Goal: Task Accomplishment & Management: Complete application form

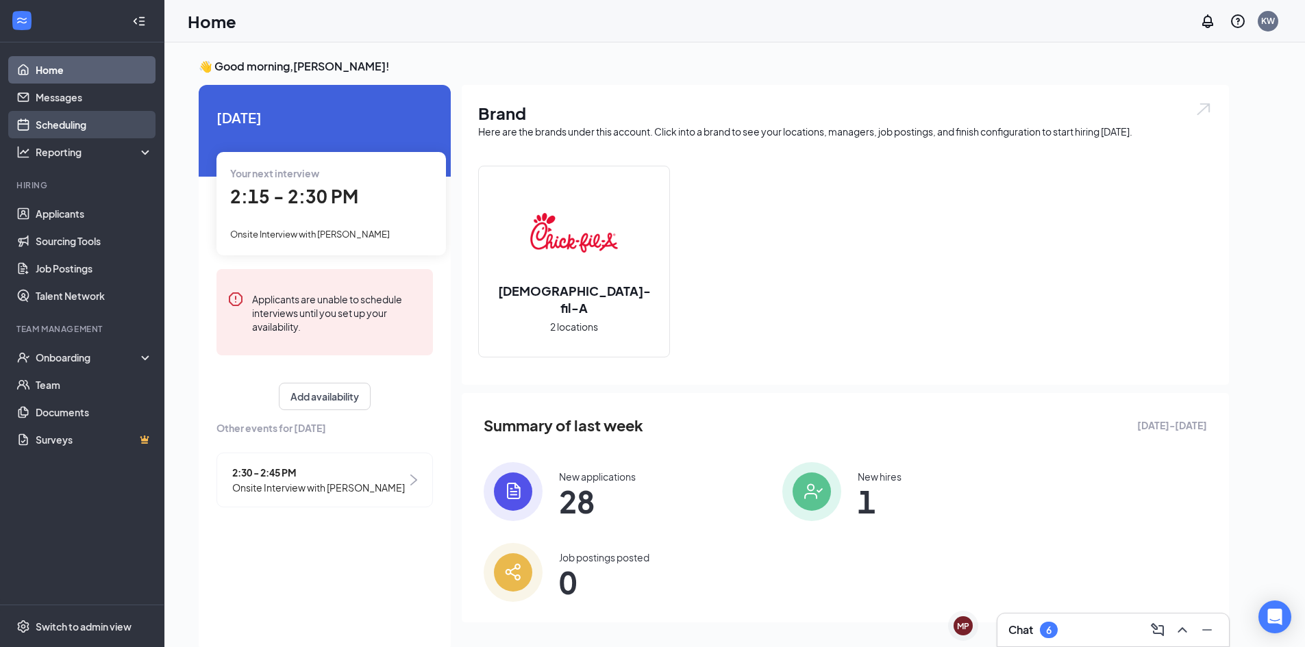
click at [127, 122] on link "Scheduling" at bounding box center [94, 124] width 117 height 27
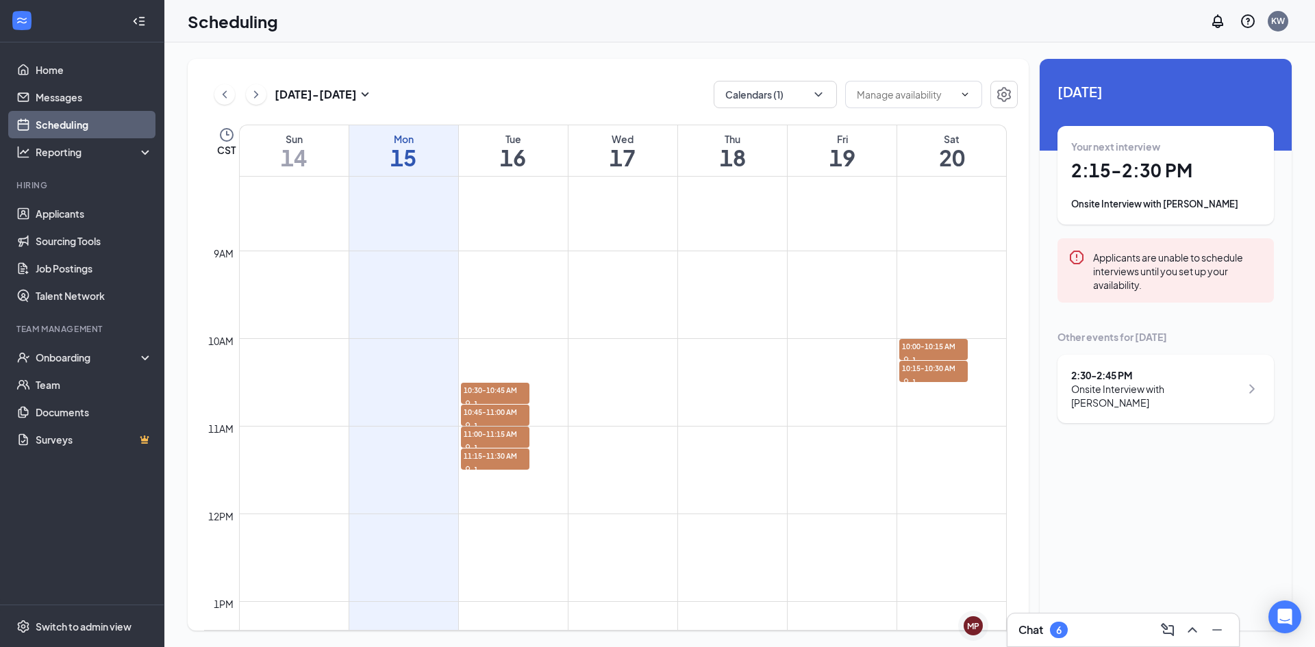
scroll to position [775, 0]
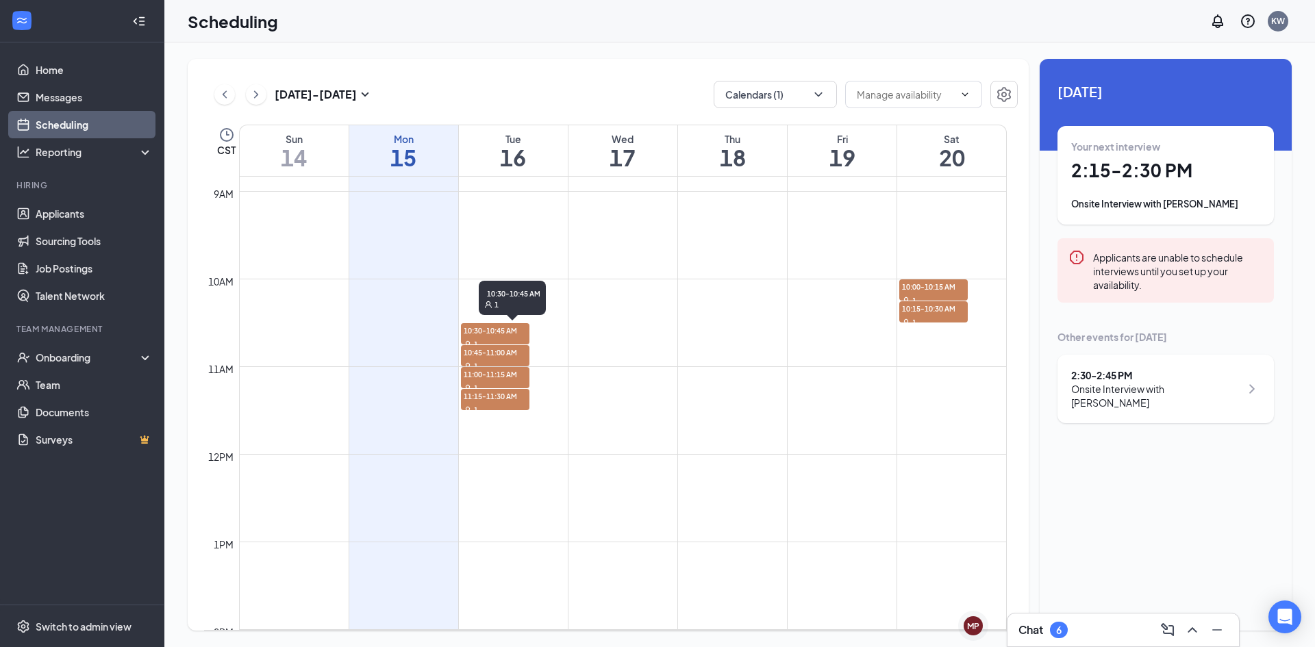
click at [479, 331] on span "10:30-10:45 AM" at bounding box center [495, 330] width 68 height 14
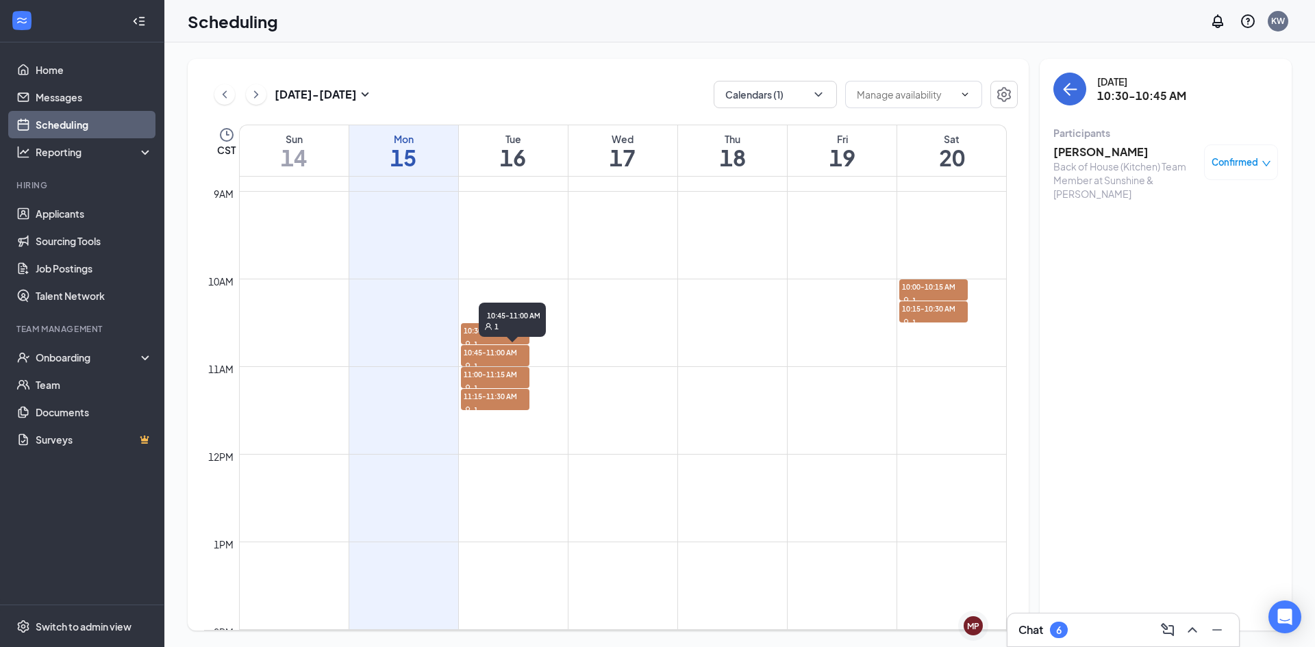
click at [483, 358] on span "10:45-11:00 AM" at bounding box center [495, 352] width 68 height 14
click at [484, 373] on span "11:00-11:15 AM" at bounding box center [495, 374] width 68 height 14
click at [492, 396] on span "11:15-11:30 AM" at bounding box center [495, 396] width 68 height 14
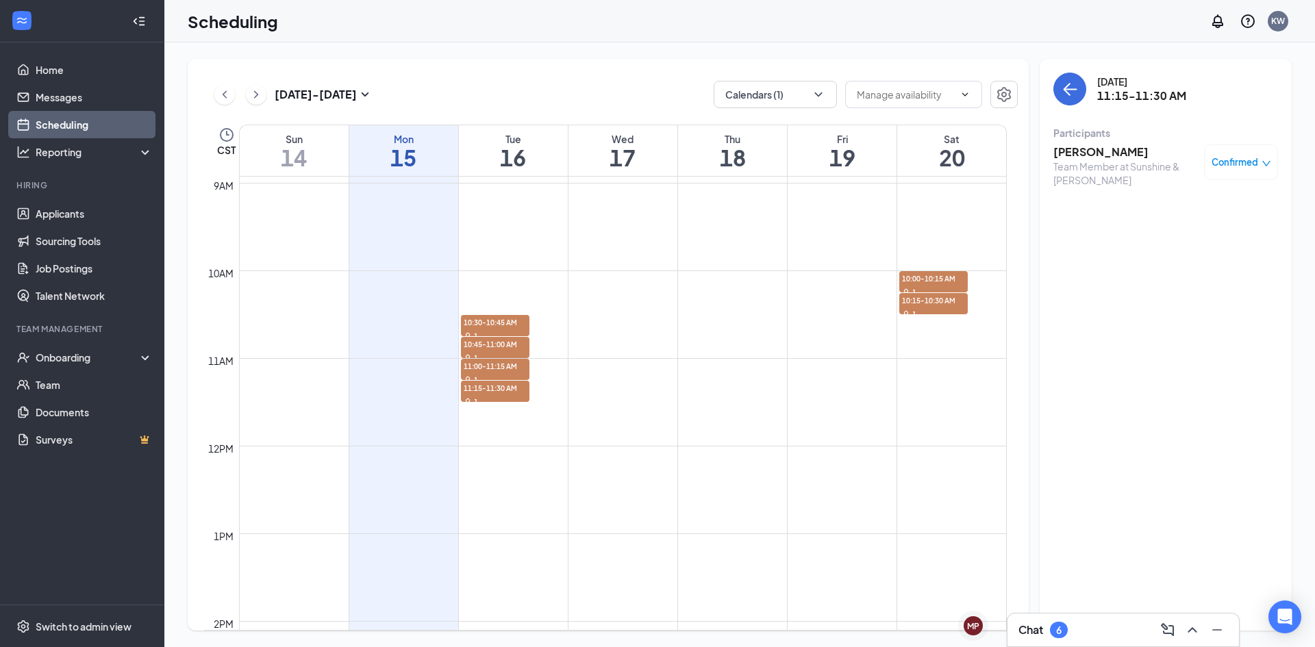
scroll to position [763, 0]
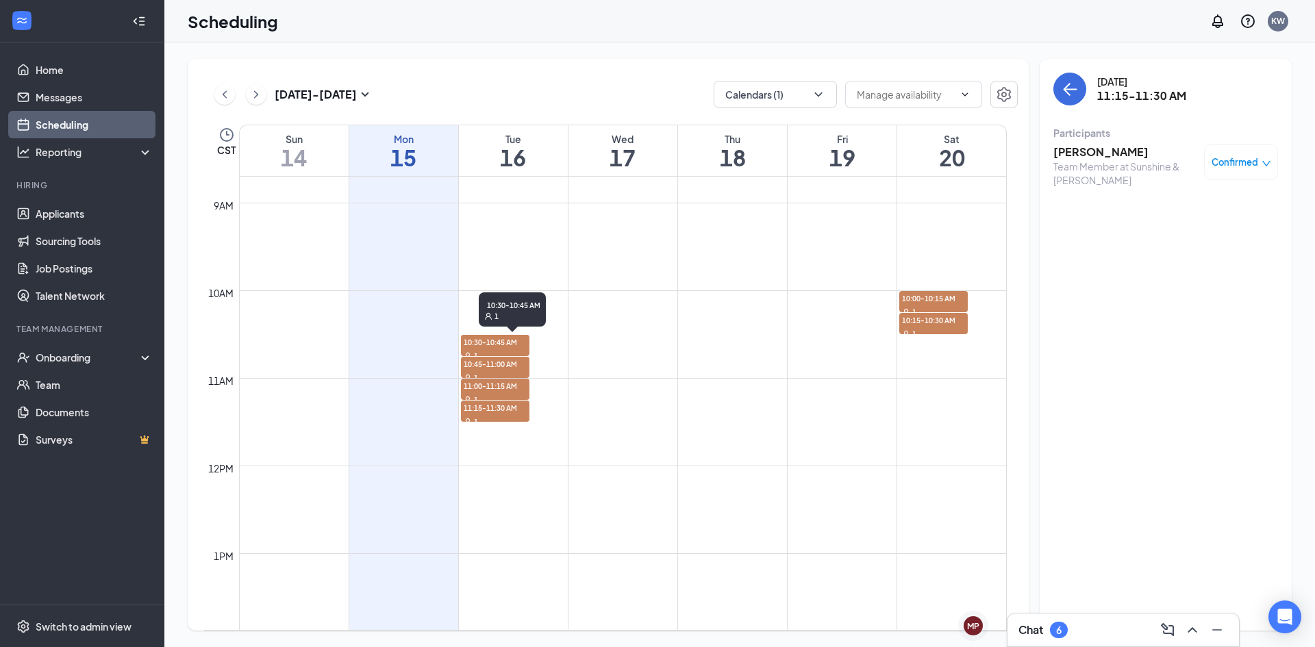
click at [509, 338] on span "10:30-10:45 AM" at bounding box center [495, 342] width 68 height 14
click at [499, 355] on div "1" at bounding box center [495, 356] width 68 height 14
click at [499, 360] on span "10:45-11:00 AM" at bounding box center [495, 364] width 68 height 14
click at [499, 385] on span "11:00-11:15 AM" at bounding box center [495, 386] width 68 height 14
click at [499, 410] on span "11:15-11:30 AM" at bounding box center [495, 408] width 68 height 14
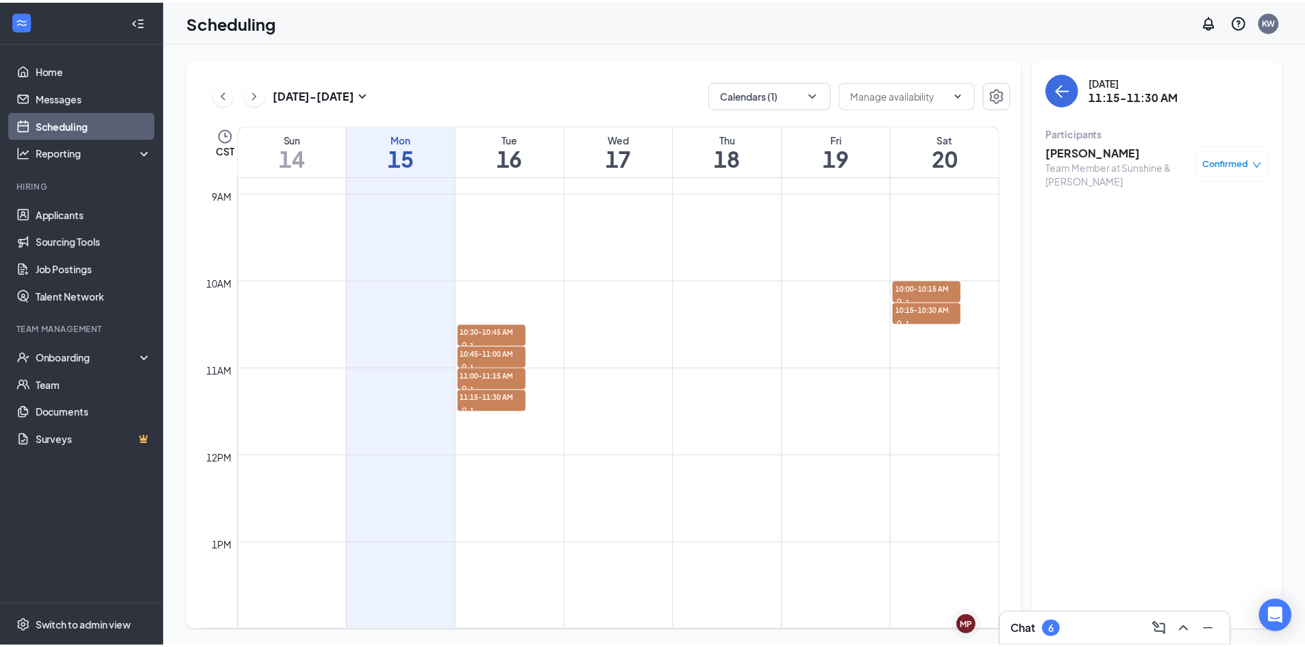
scroll to position [774, 0]
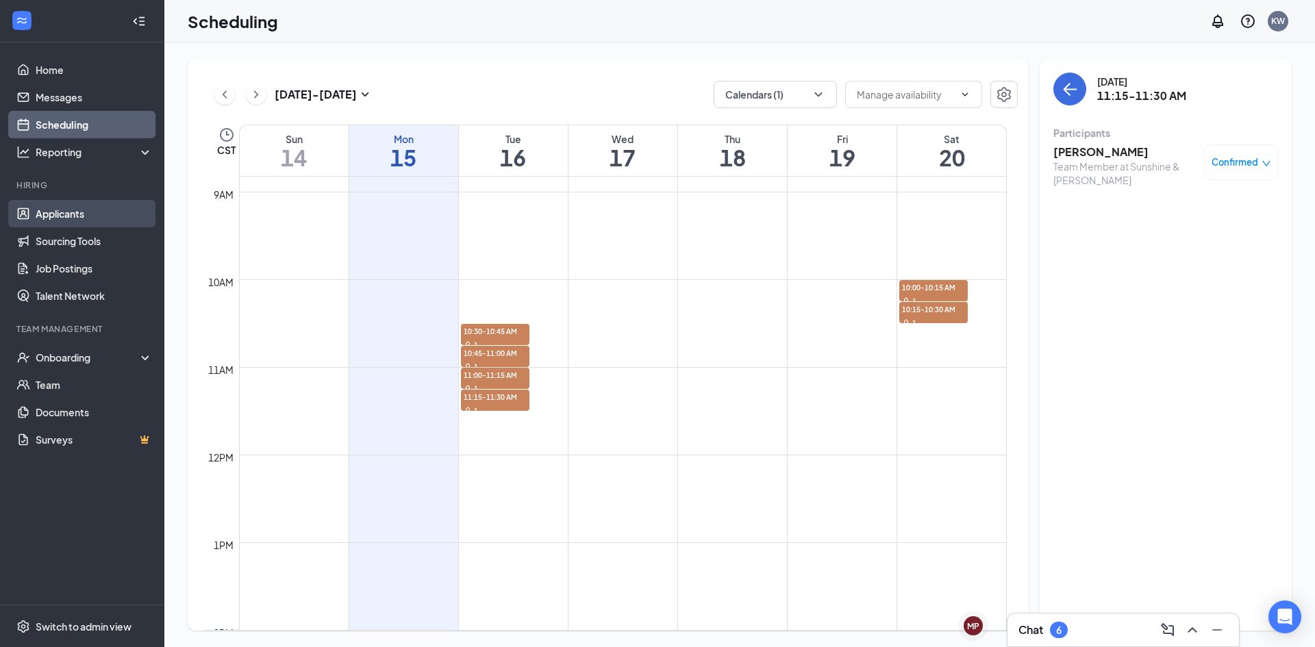
click at [95, 215] on link "Applicants" at bounding box center [94, 213] width 117 height 27
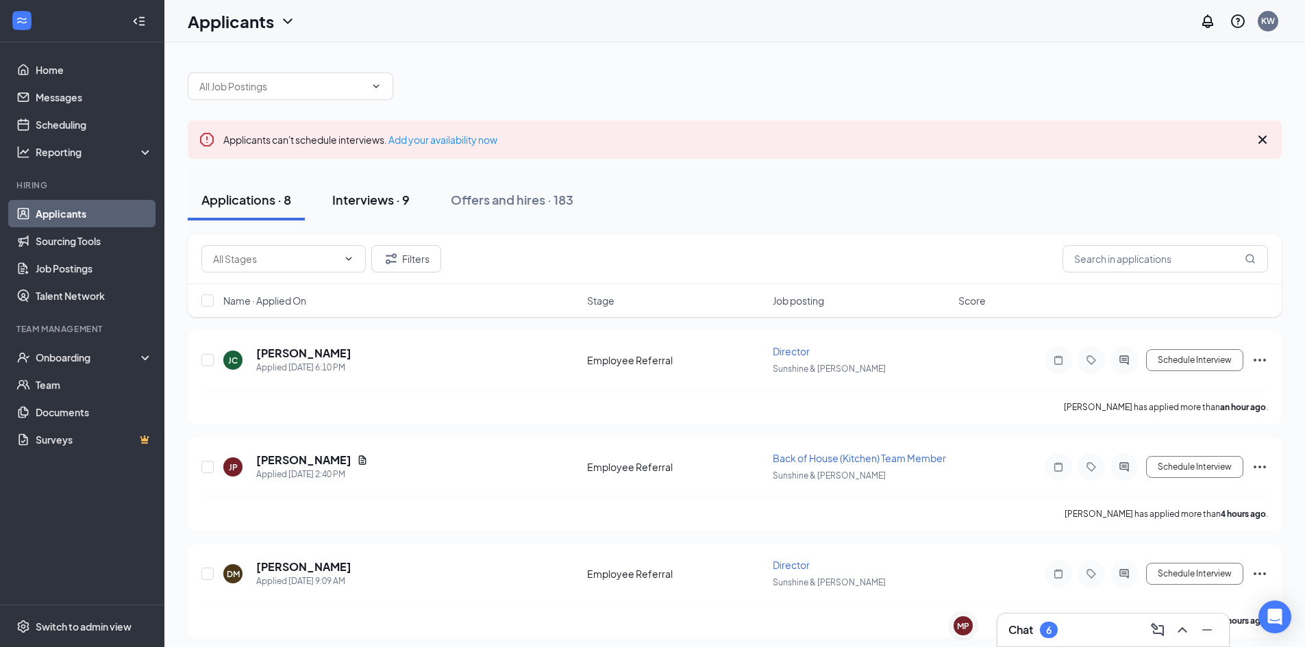
click at [396, 192] on div "Interviews · 9" at bounding box center [370, 199] width 77 height 17
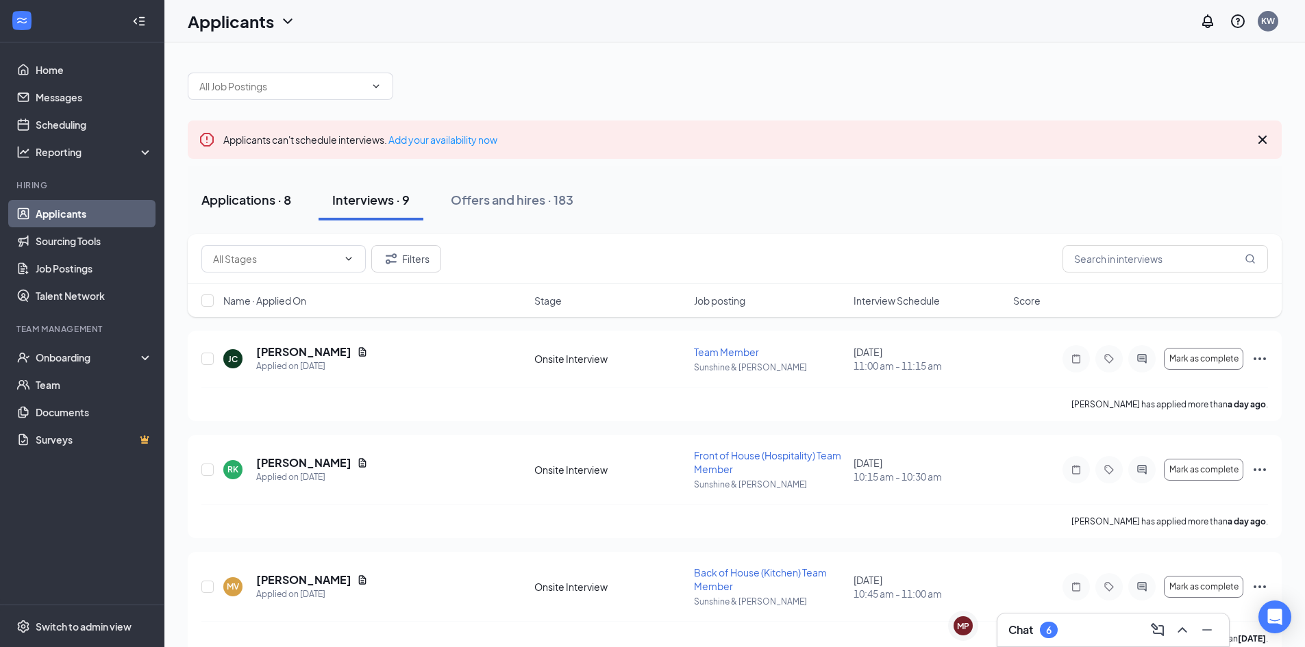
click at [258, 190] on button "Applications · 8" at bounding box center [246, 199] width 117 height 41
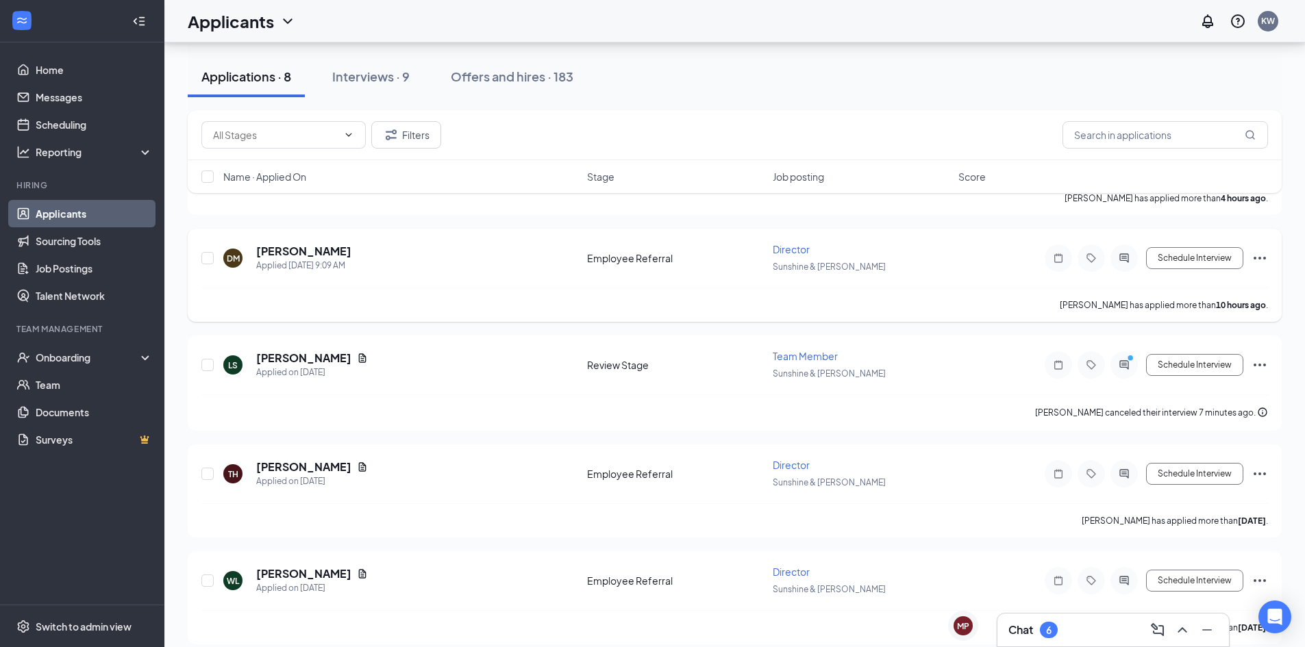
scroll to position [317, 0]
click at [1207, 362] on button "Schedule Interview" at bounding box center [1194, 364] width 97 height 22
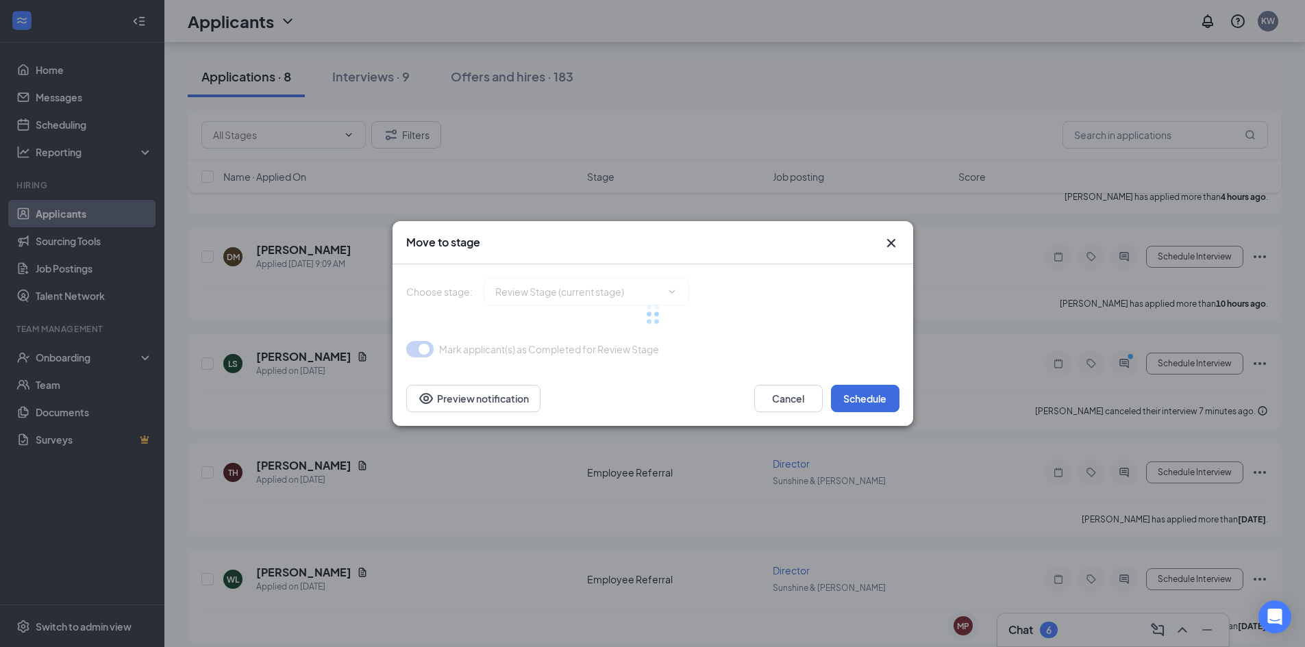
type input "Onsite Interview (next stage)"
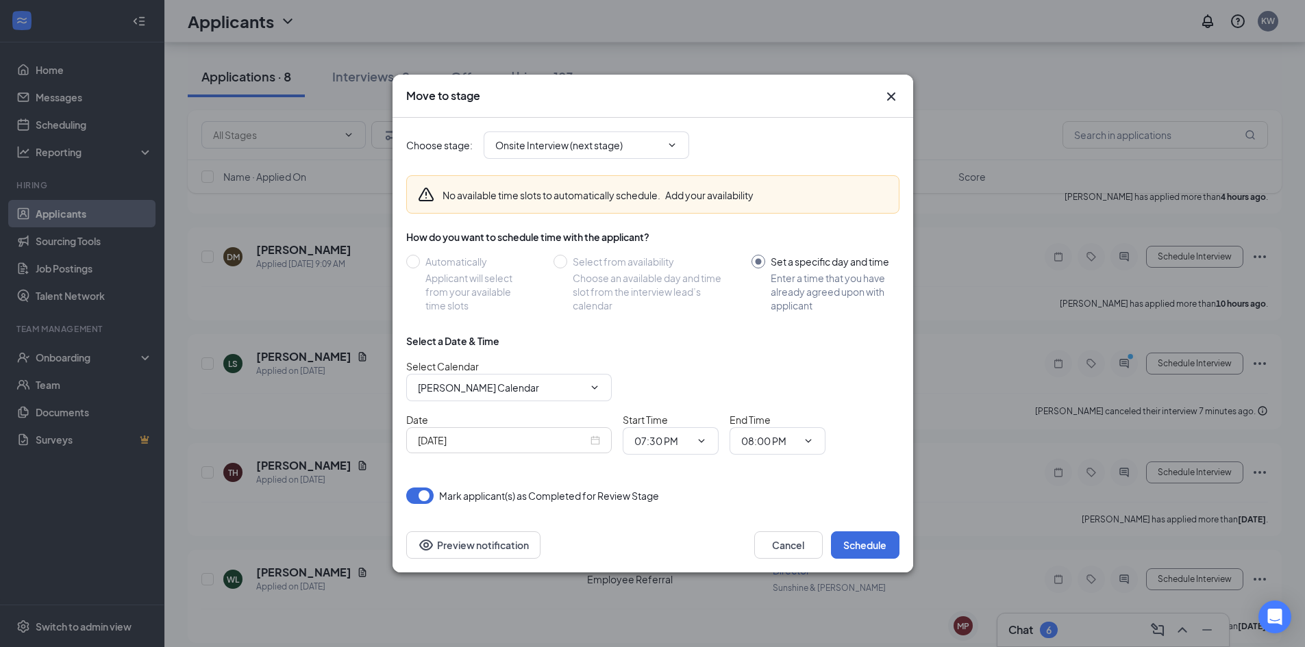
click at [595, 438] on div "[DATE]" at bounding box center [509, 440] width 182 height 15
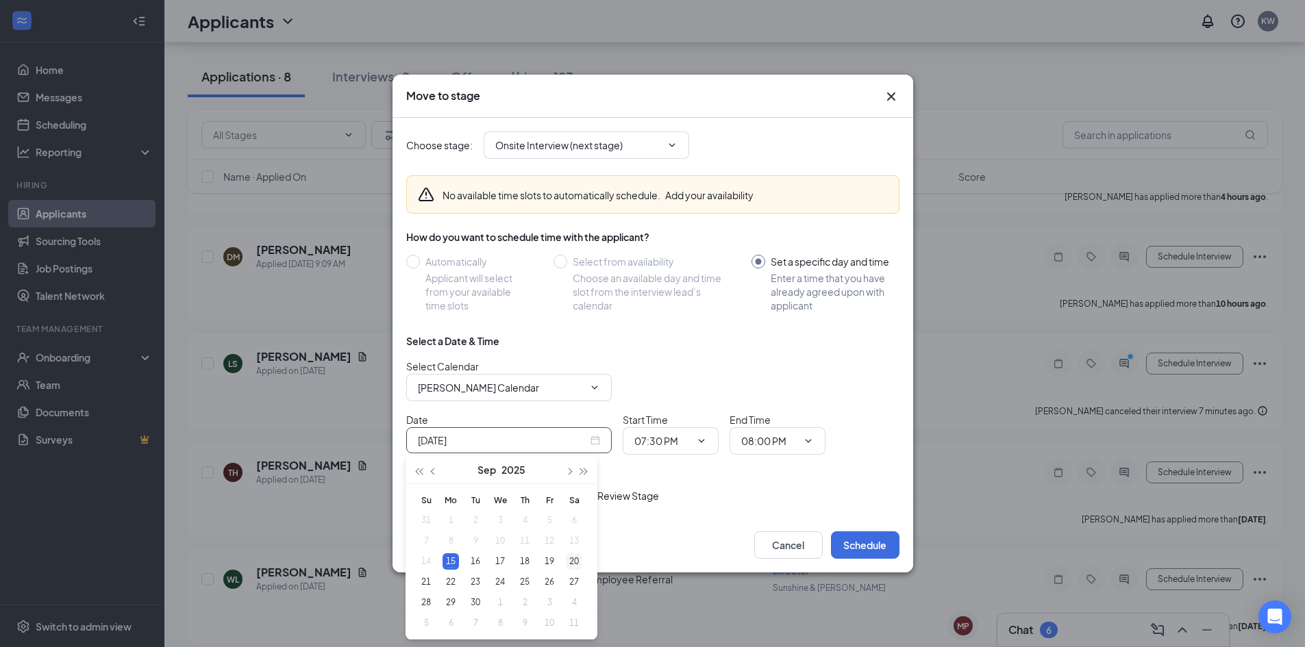
type input "[DATE]"
click at [576, 562] on div "20" at bounding box center [574, 561] width 16 height 16
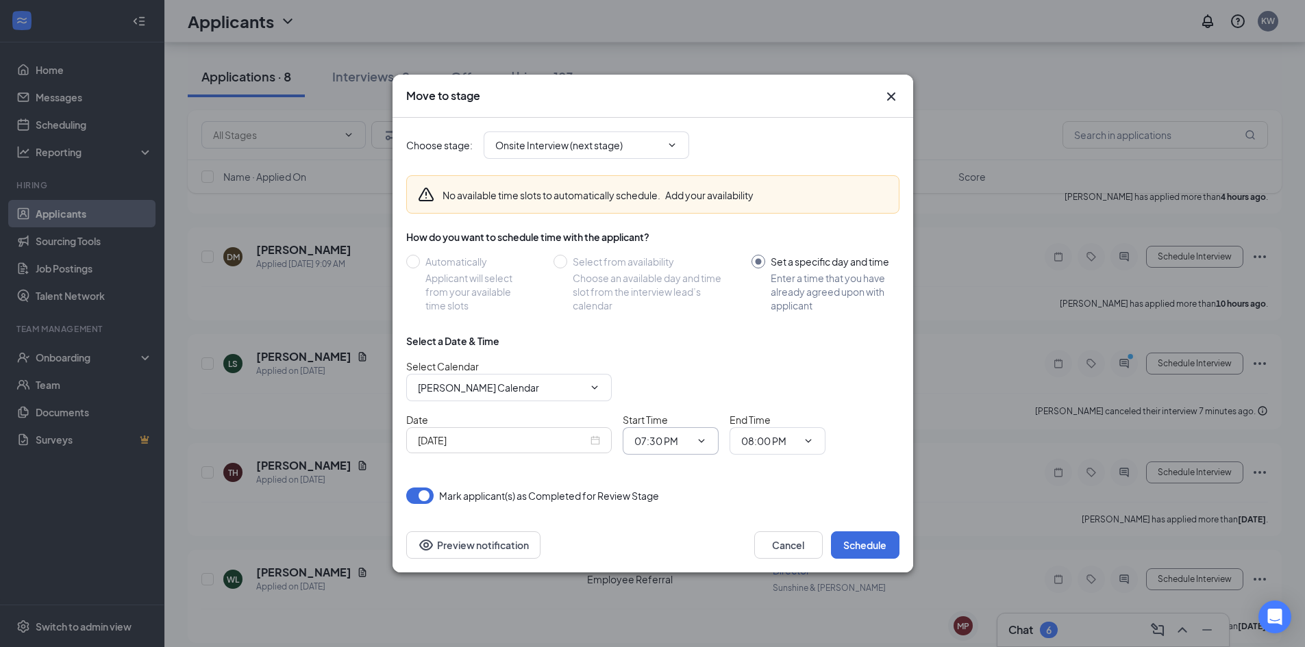
click at [683, 434] on input "07:30 PM" at bounding box center [662, 440] width 56 height 15
click at [665, 371] on div "10:45 AM" at bounding box center [665, 364] width 40 height 15
type input "10:45 AM"
click at [789, 441] on input "08:00 PM" at bounding box center [769, 440] width 56 height 15
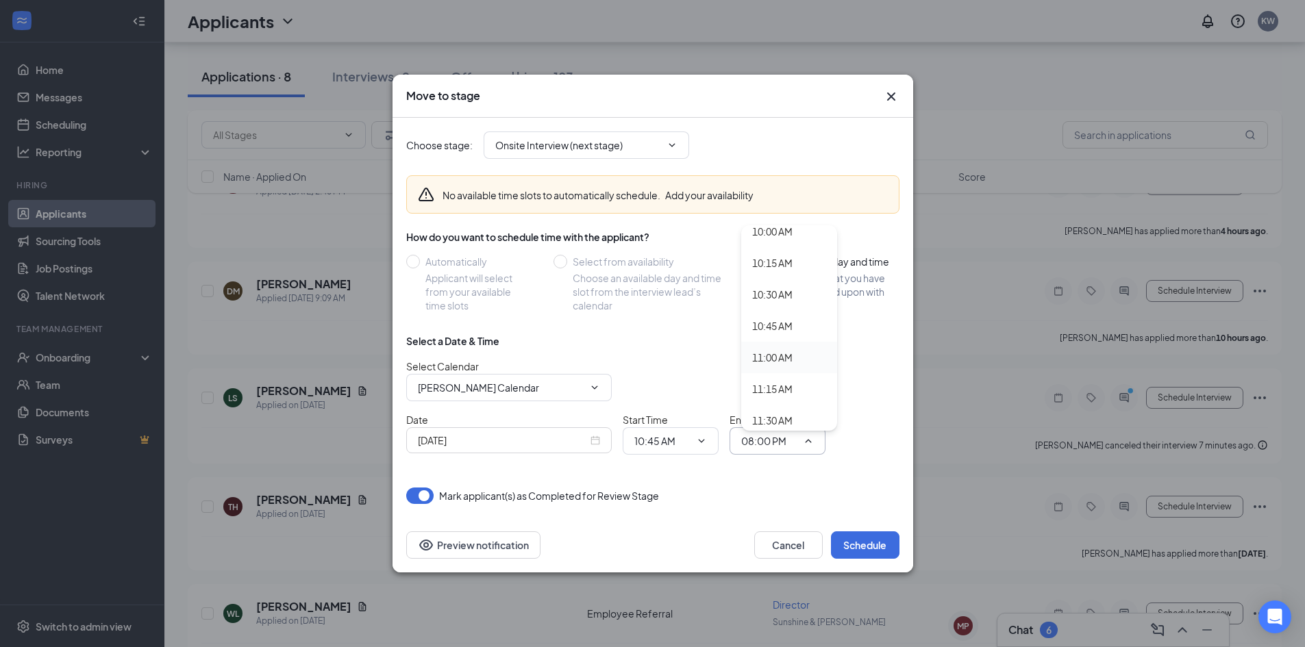
scroll to position [1270, 0]
click at [785, 354] on div "11:00 AM" at bounding box center [772, 356] width 40 height 15
type input "11:00 AM"
click at [855, 542] on button "Schedule" at bounding box center [865, 544] width 68 height 27
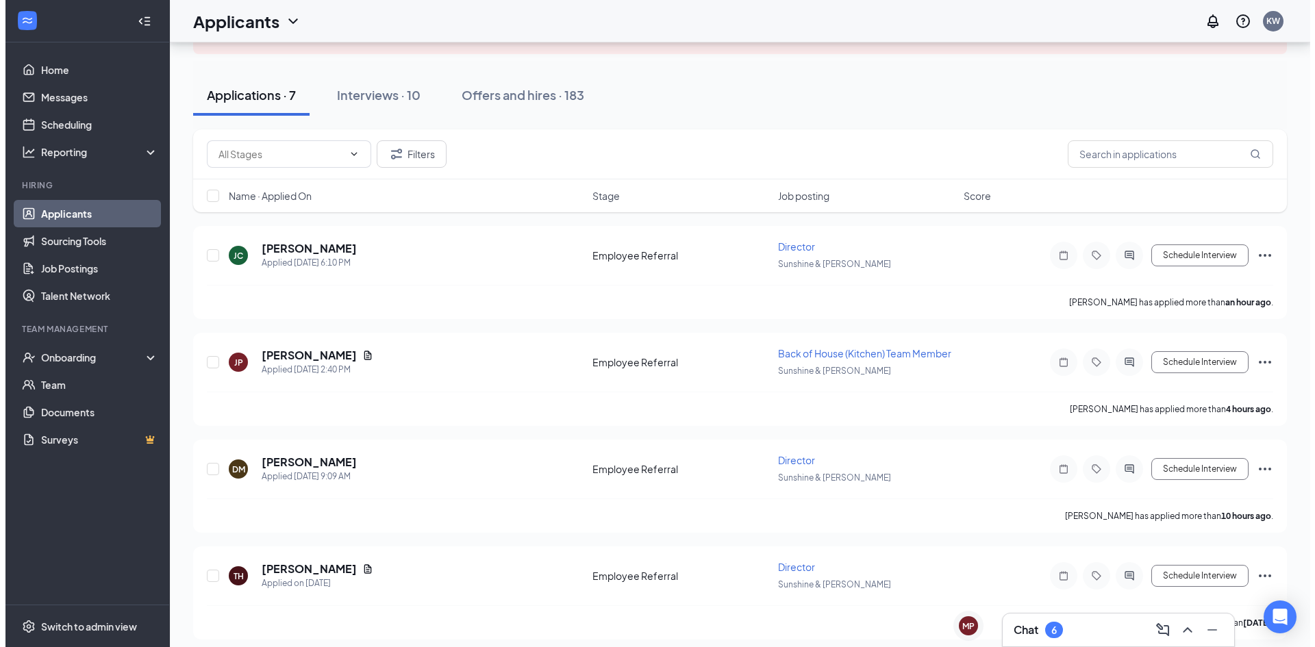
scroll to position [104, 0]
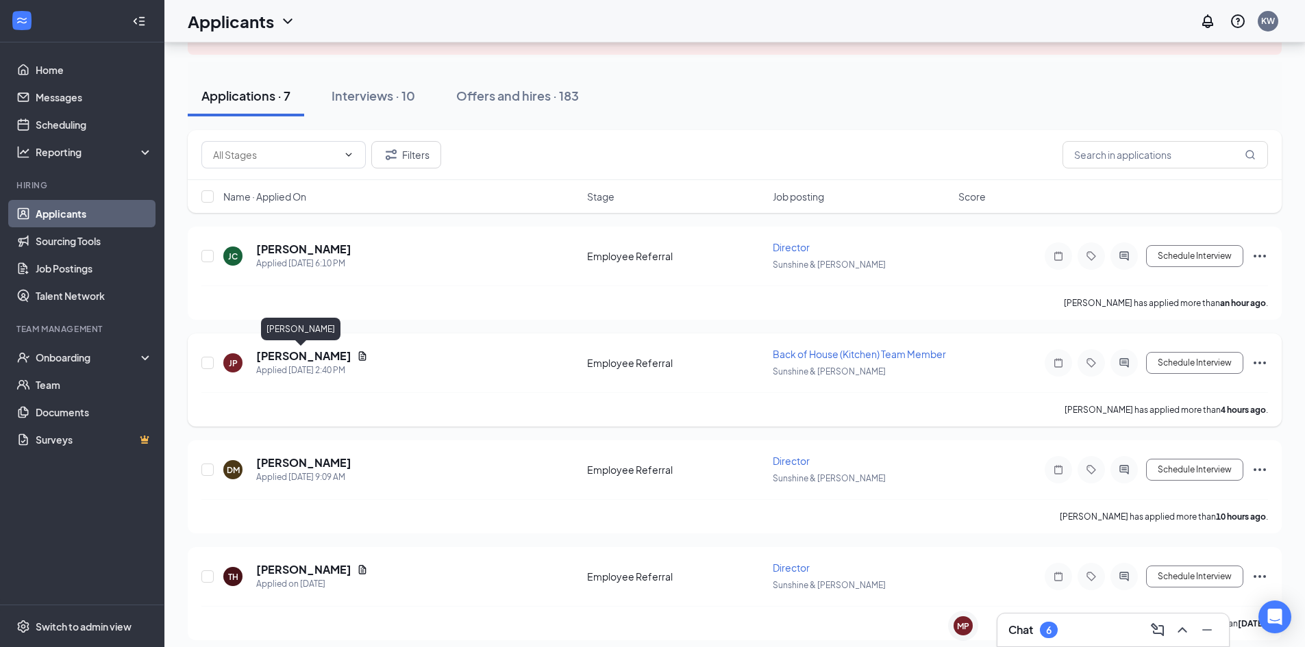
click at [285, 353] on h5 "[PERSON_NAME]" at bounding box center [303, 356] width 95 height 15
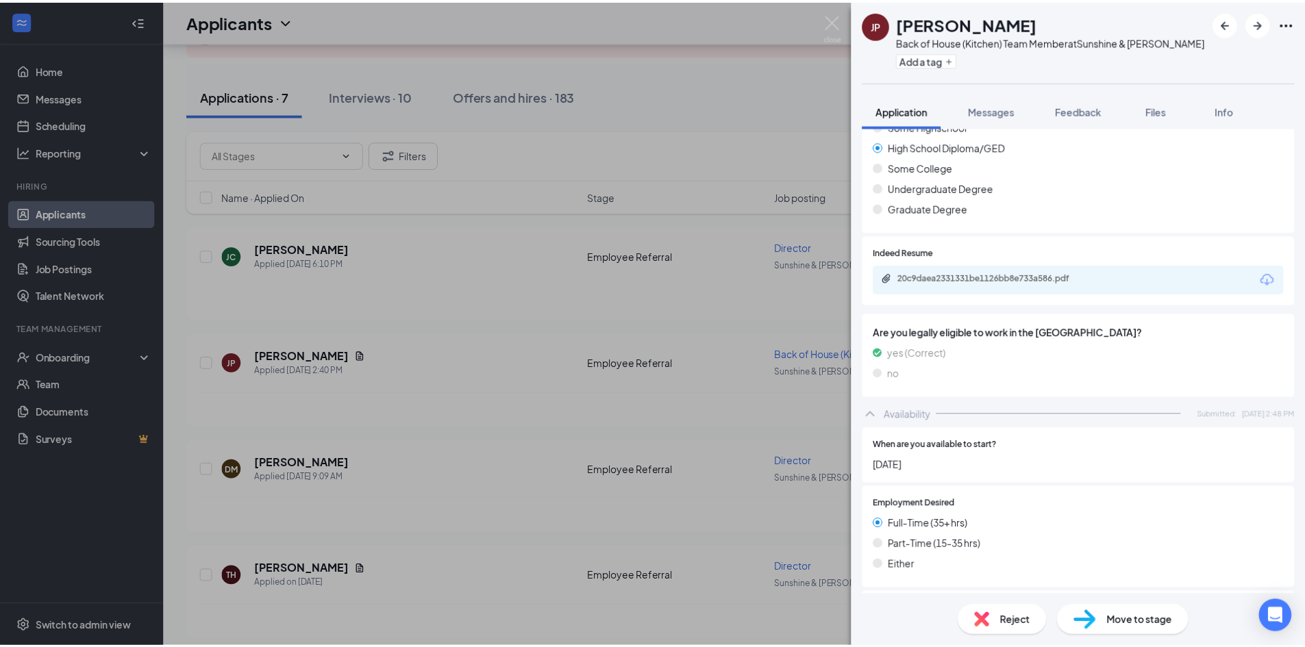
scroll to position [1242, 0]
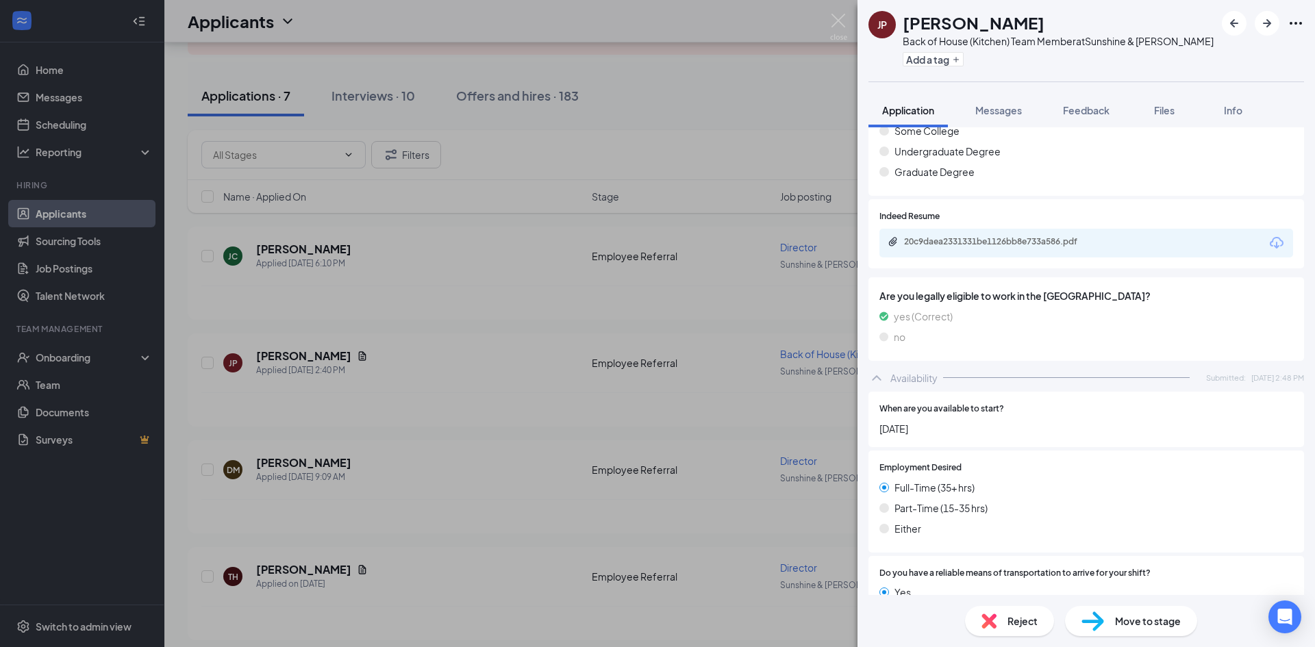
click at [1129, 240] on div "20c9daea2331331be1126bb8e733a586.pdf" at bounding box center [1086, 243] width 414 height 29
click at [1076, 241] on div "20c9daea2331331be1126bb8e733a586.pdf" at bounding box center [1000, 241] width 192 height 11
click at [835, 21] on img at bounding box center [838, 27] width 17 height 27
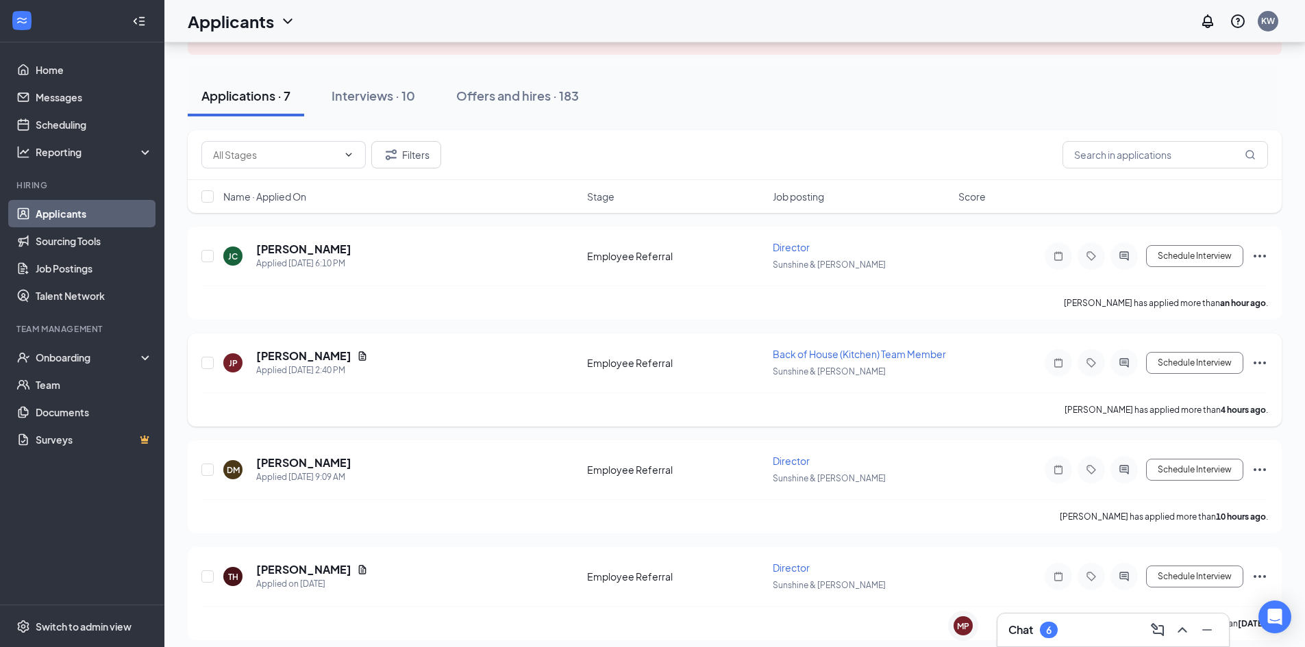
click at [1257, 361] on icon "Ellipses" at bounding box center [1259, 363] width 16 height 16
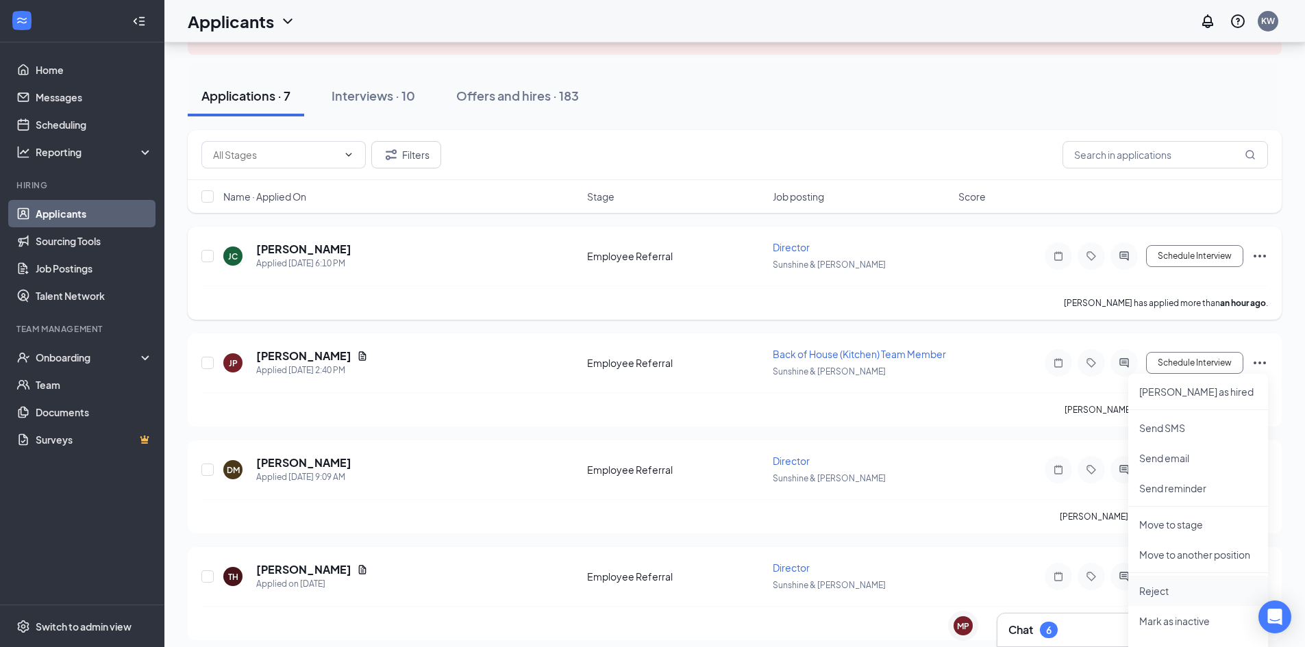
click at [1160, 595] on p "Reject" at bounding box center [1198, 591] width 118 height 14
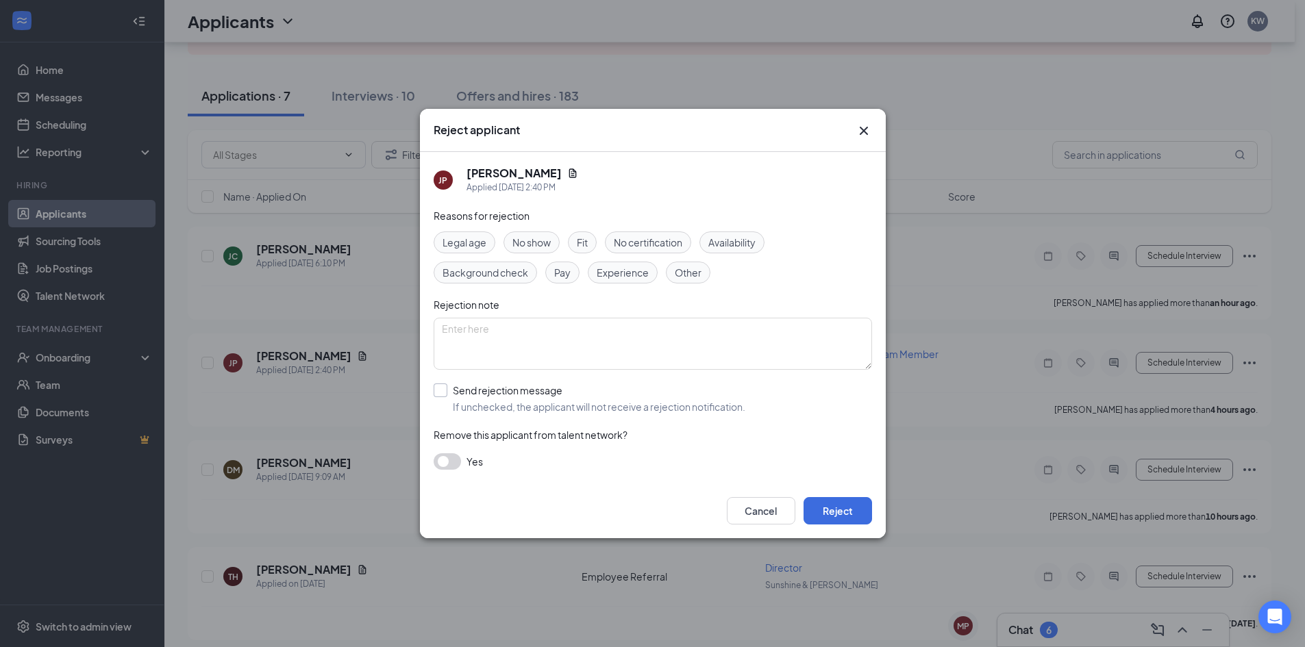
click at [688, 388] on input "Send rejection message If unchecked, the applicant will not receive a rejection…" at bounding box center [589, 398] width 312 height 30
checkbox input "true"
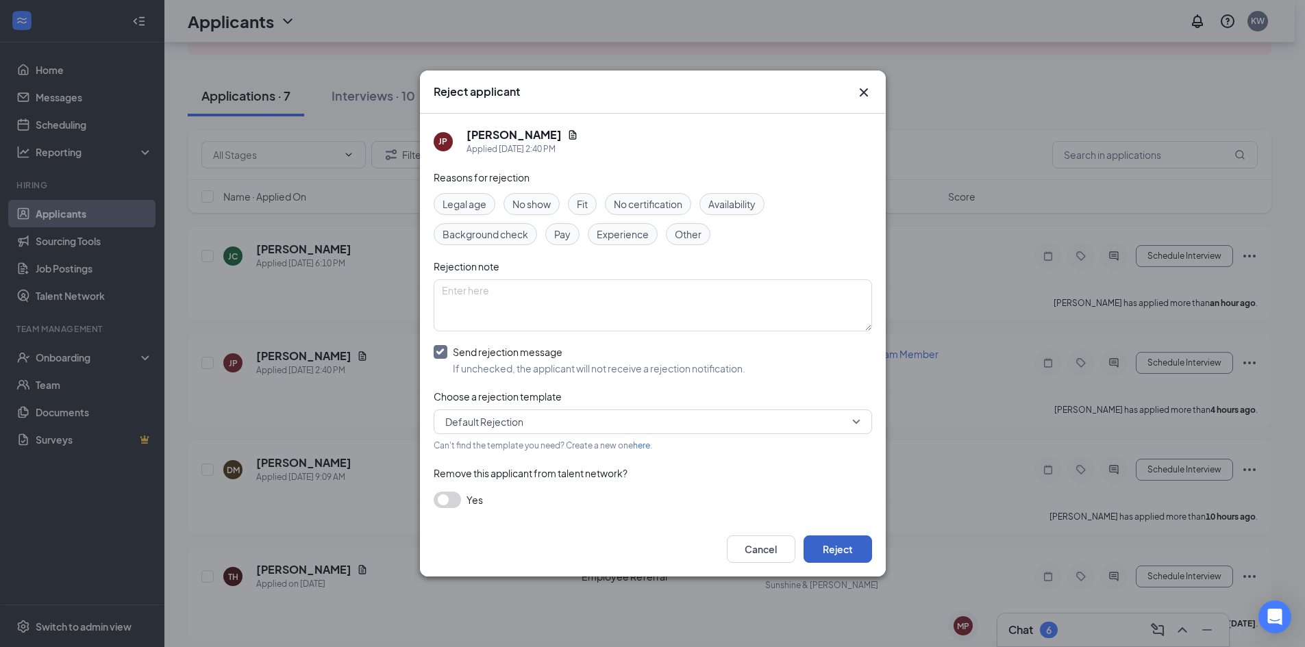
click at [833, 557] on button "Reject" at bounding box center [837, 549] width 68 height 27
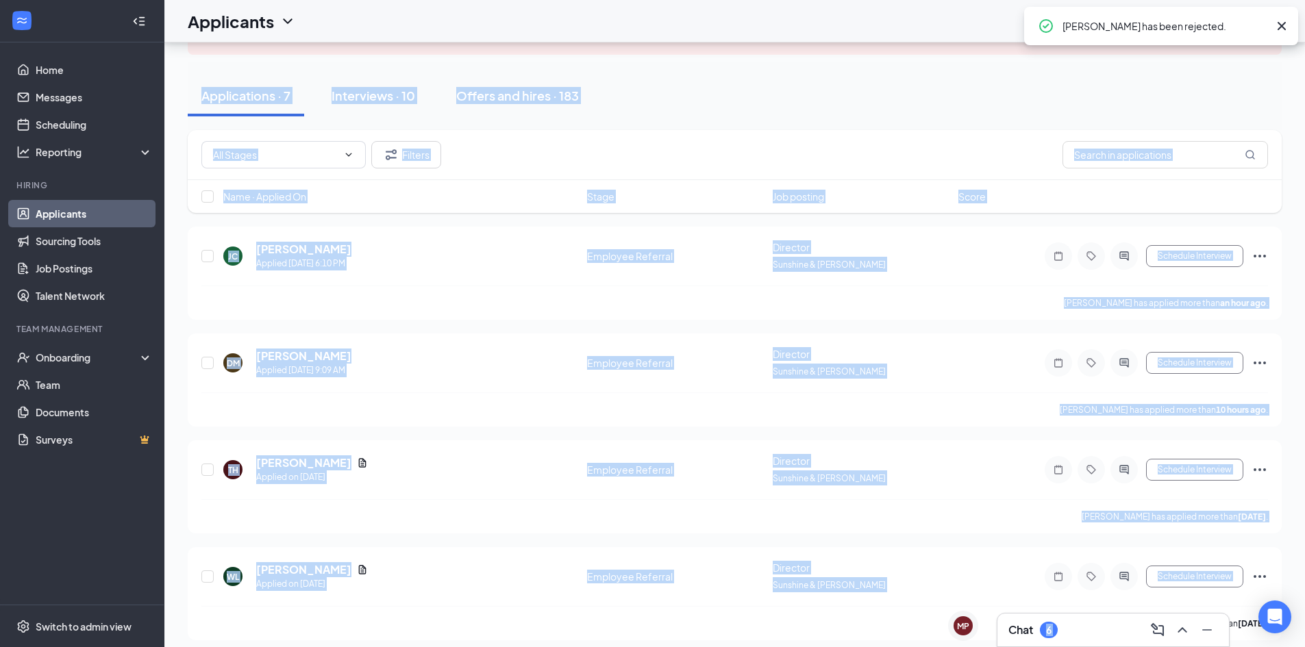
drag, startPoint x: 1046, startPoint y: 612, endPoint x: 1044, endPoint y: 635, distance: 24.1
click at [1044, 635] on div "MP [PERSON_NAME] MP Chat 6 Applicants can't schedule interviews. Add your avail…" at bounding box center [734, 404] width 1140 height 932
click at [1044, 635] on div "6" at bounding box center [1049, 630] width 18 height 16
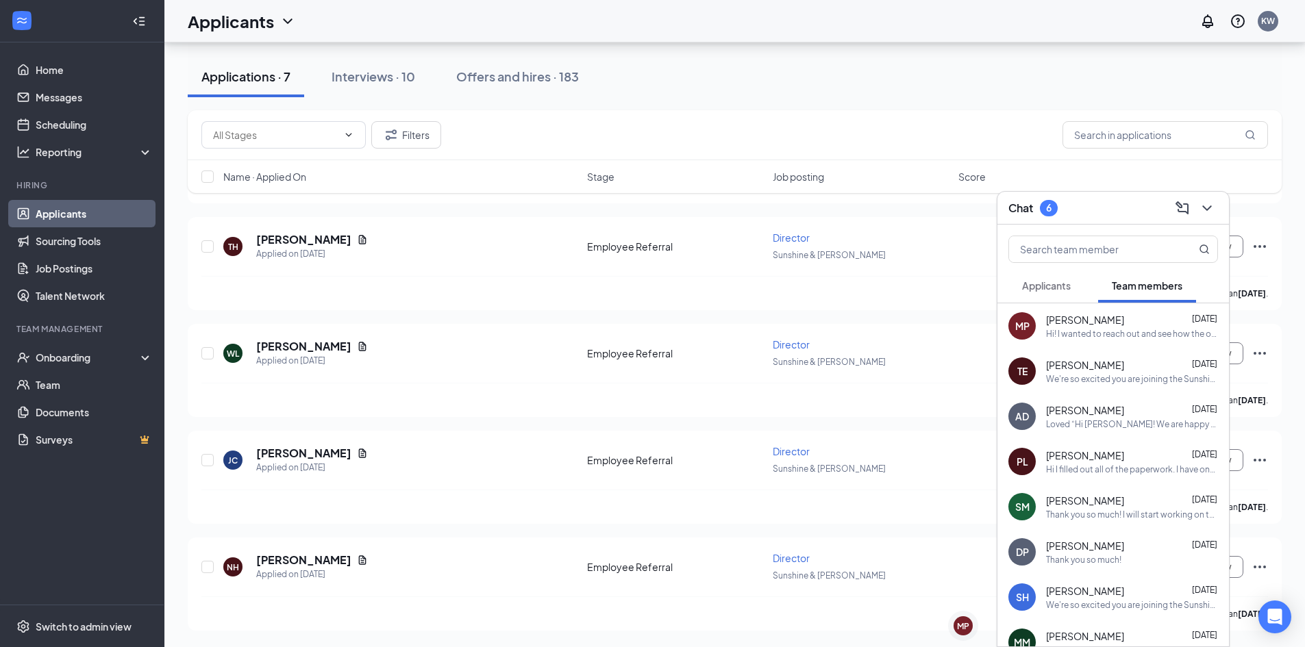
click at [1053, 289] on span "Applicants" at bounding box center [1046, 285] width 49 height 12
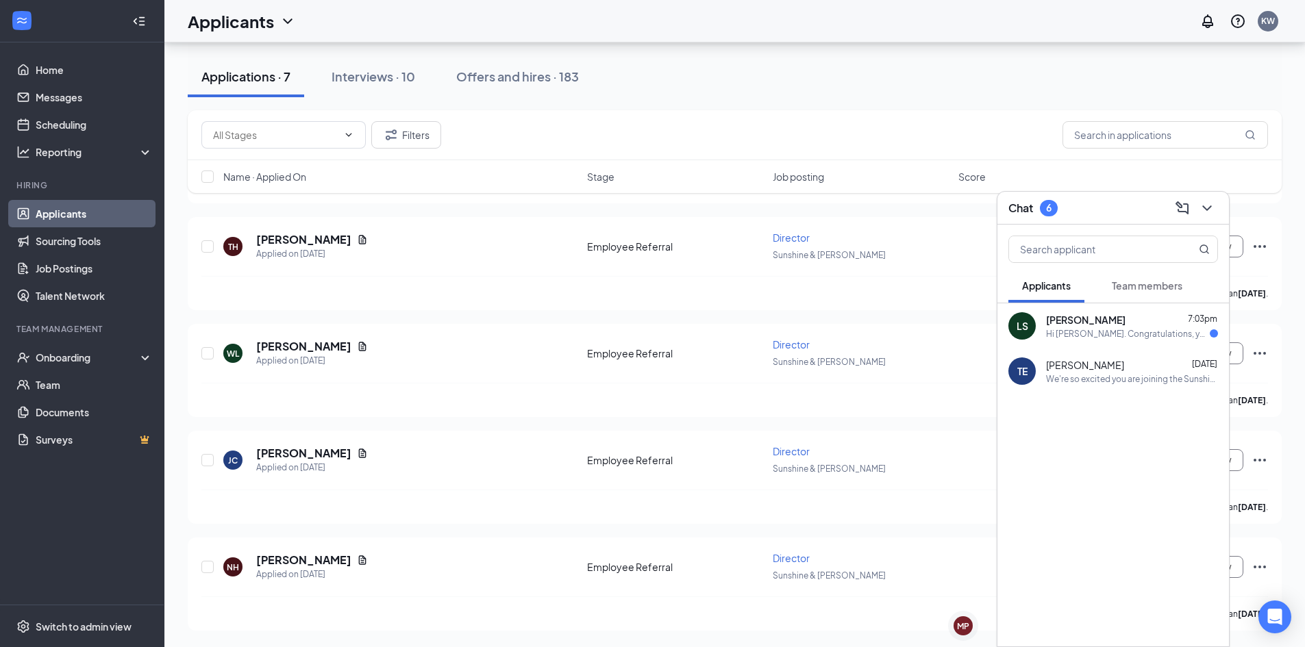
click at [1060, 318] on span "[PERSON_NAME]" at bounding box center [1085, 320] width 79 height 14
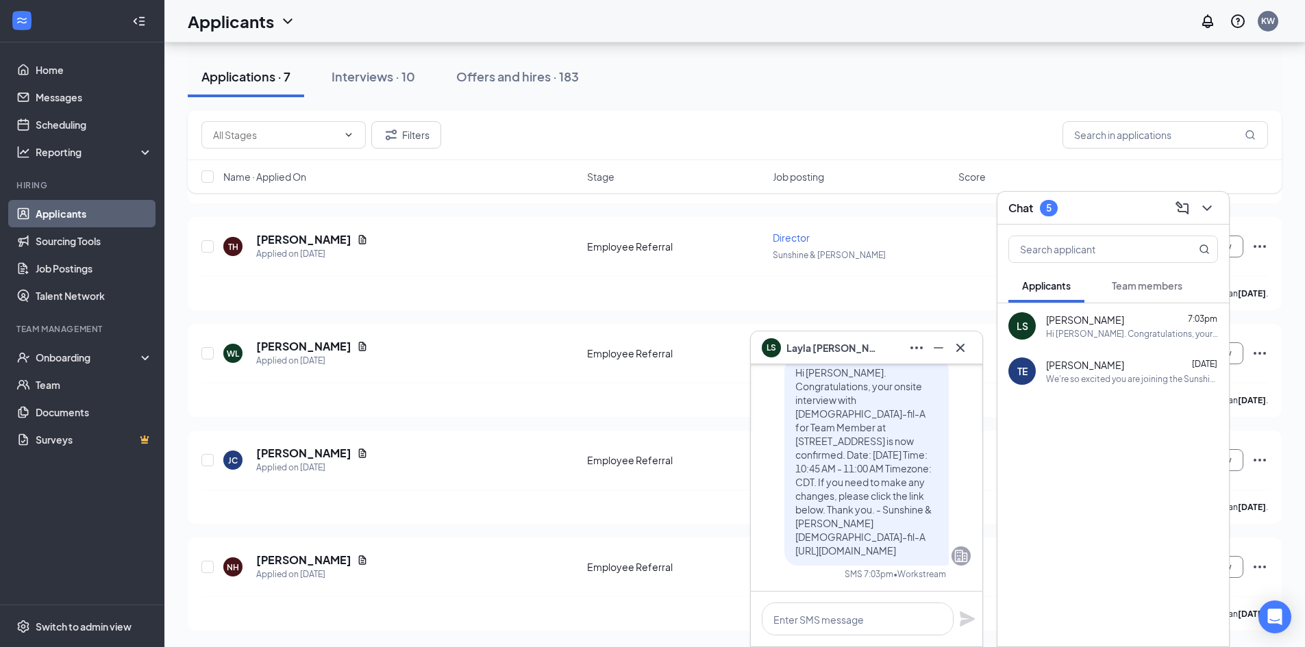
click at [1098, 377] on div "We're so excited you are joining the Sunshine & [PERSON_NAME] [DEMOGRAPHIC_DATA…" at bounding box center [1132, 379] width 172 height 12
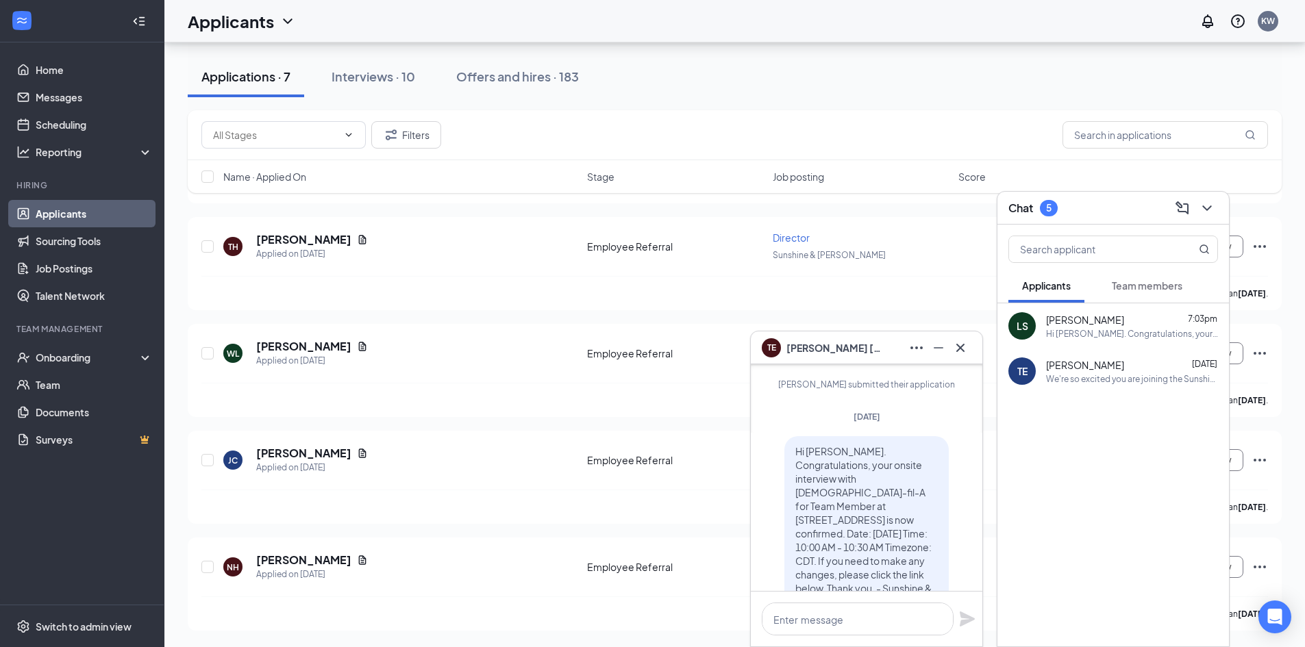
scroll to position [-1276, 0]
click at [921, 104] on div "Applications · 7 Interviews · 10 Offers and hires · 183" at bounding box center [735, 76] width 1094 height 68
click at [1219, 195] on div "Chat 5" at bounding box center [1112, 208] width 231 height 33
